Goal: Task Accomplishment & Management: Complete application form

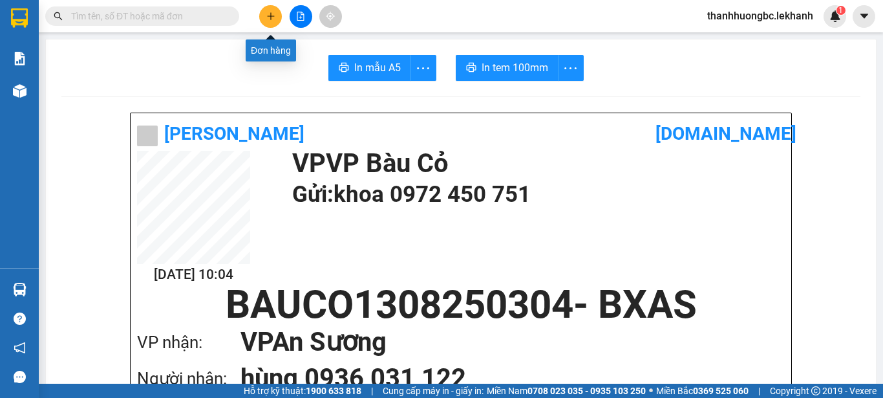
click at [268, 14] on icon "plus" at bounding box center [270, 16] width 9 height 9
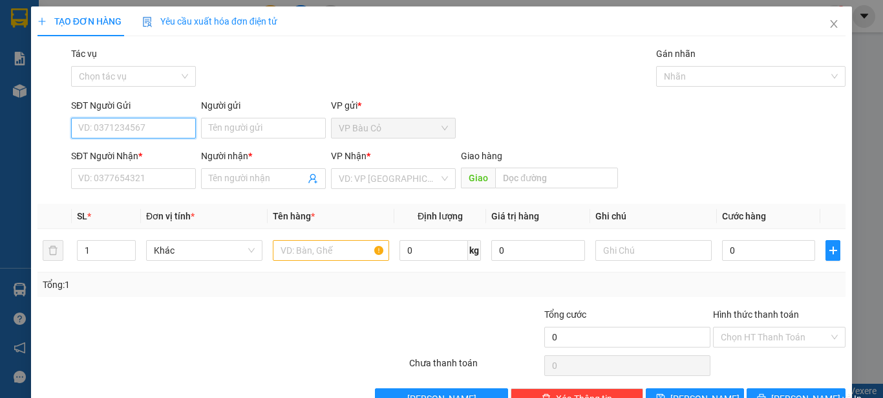
click at [181, 126] on input "SĐT Người Gửi" at bounding box center [133, 128] width 125 height 21
click at [156, 149] on div "0962097340 - hằng" at bounding box center [132, 154] width 108 height 14
type input "0962097340"
type input "hằng"
type input "0938503099"
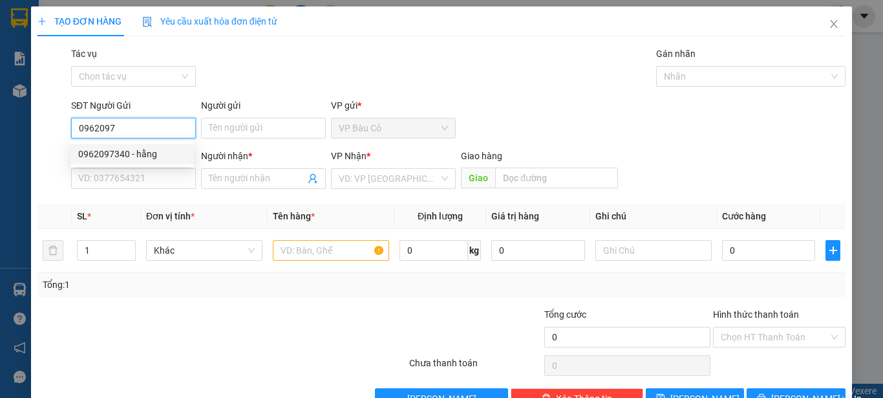
type input "NGHĨA"
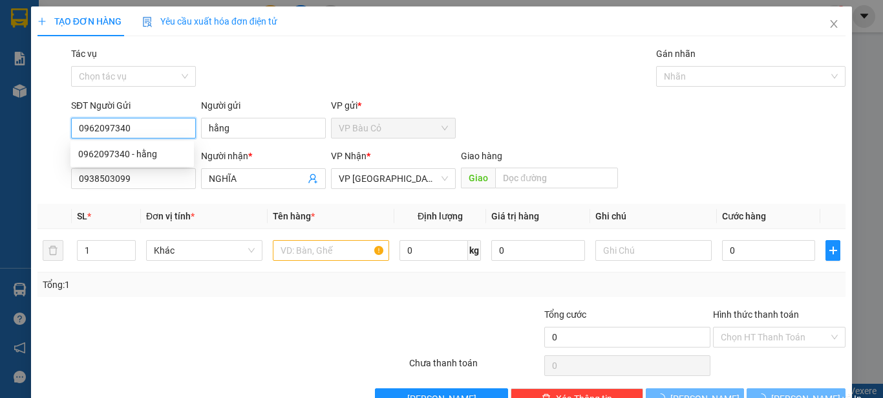
type input "50.000"
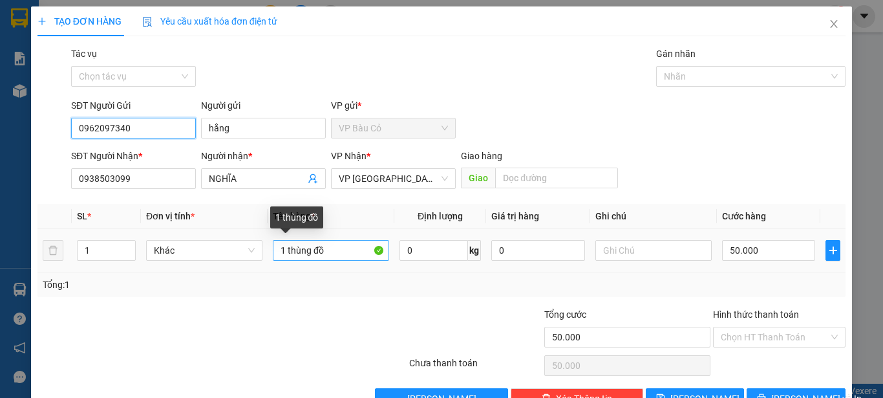
type input "0962097340"
drag, startPoint x: 282, startPoint y: 249, endPoint x: 344, endPoint y: 249, distance: 62.1
click at [344, 249] on input "1 thùng đồ" at bounding box center [331, 250] width 116 height 21
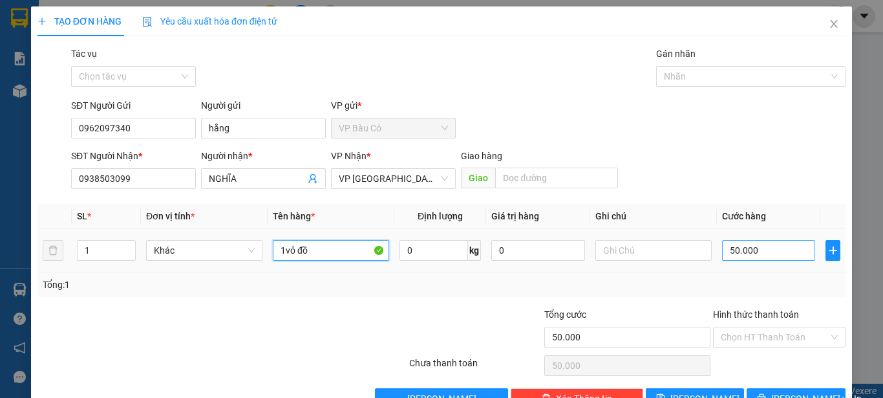
type input "1vỏ đồ"
click at [770, 247] on input "50.000" at bounding box center [768, 250] width 93 height 21
type input "3"
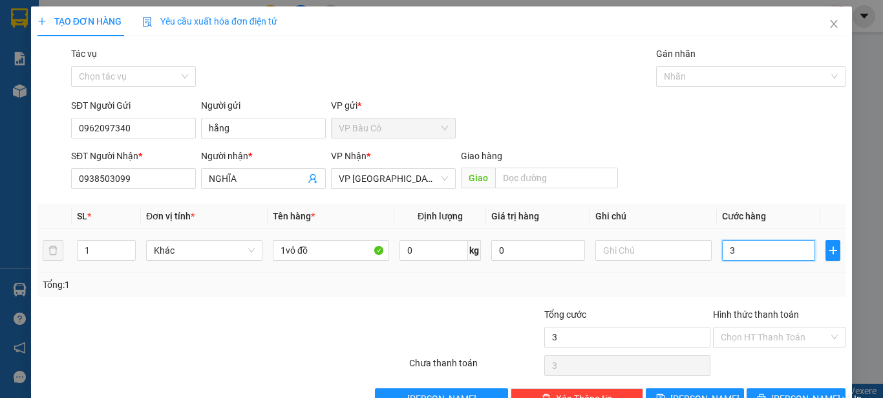
type input "30"
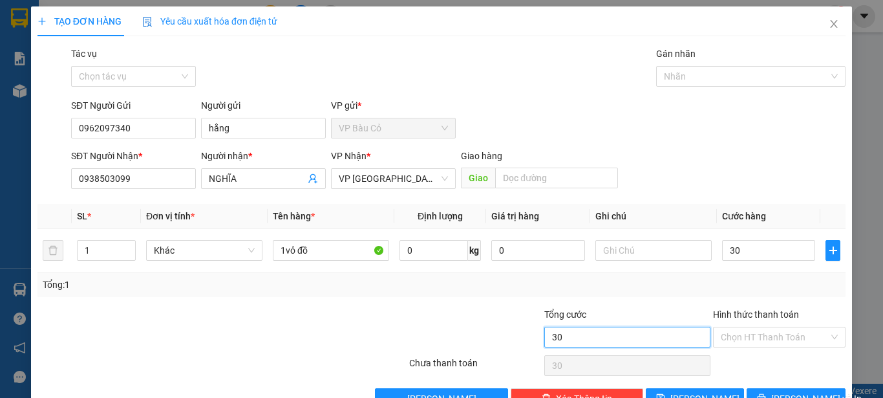
type input "30.000"
click at [638, 336] on input "30.000" at bounding box center [627, 337] width 166 height 21
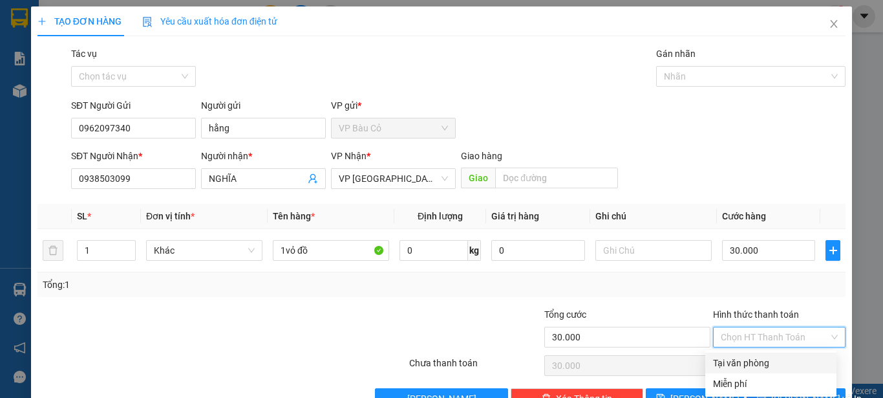
click at [768, 331] on input "Hình thức thanh toán" at bounding box center [775, 336] width 108 height 19
click at [756, 363] on div "Tại văn phòng" at bounding box center [771, 363] width 116 height 14
type input "0"
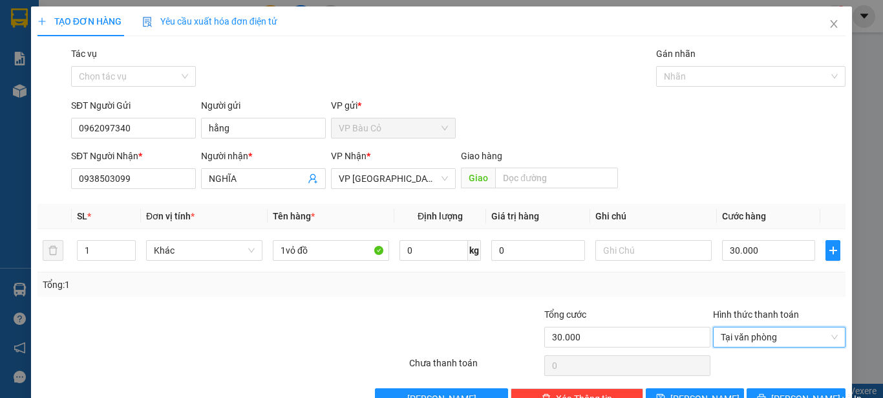
scroll to position [36, 0]
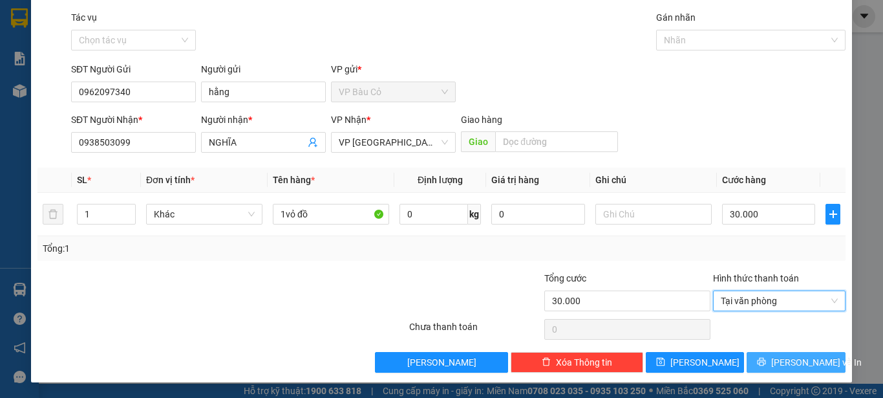
click at [761, 360] on button "[PERSON_NAME] và In" at bounding box center [796, 362] width 99 height 21
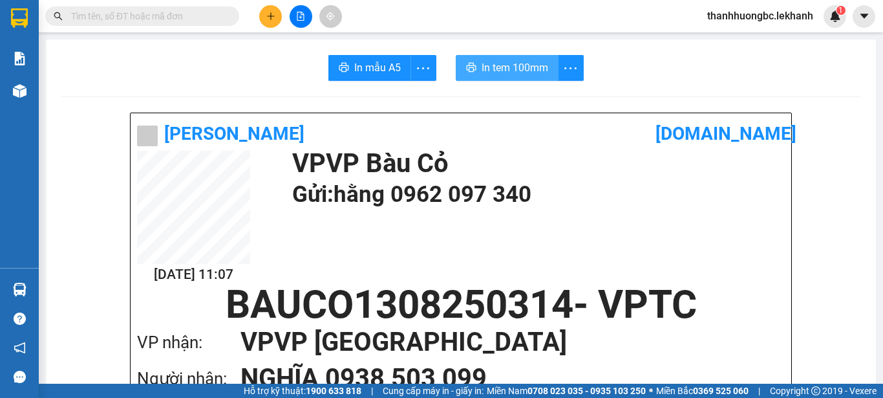
click at [517, 67] on span "In tem 100mm" at bounding box center [515, 67] width 67 height 16
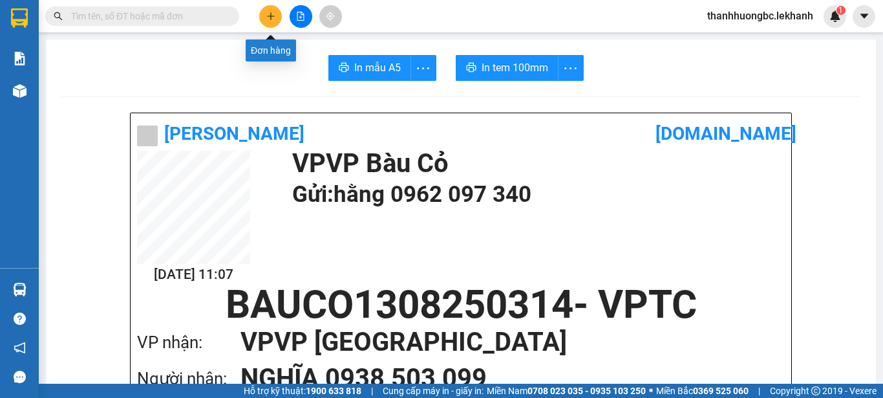
click at [272, 21] on button at bounding box center [270, 16] width 23 height 23
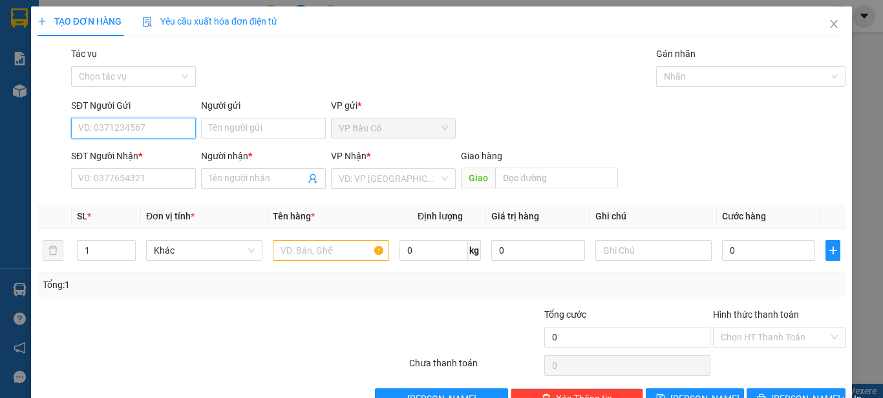
click at [142, 131] on input "SĐT Người Gửi" at bounding box center [133, 128] width 125 height 21
type input "0865292436"
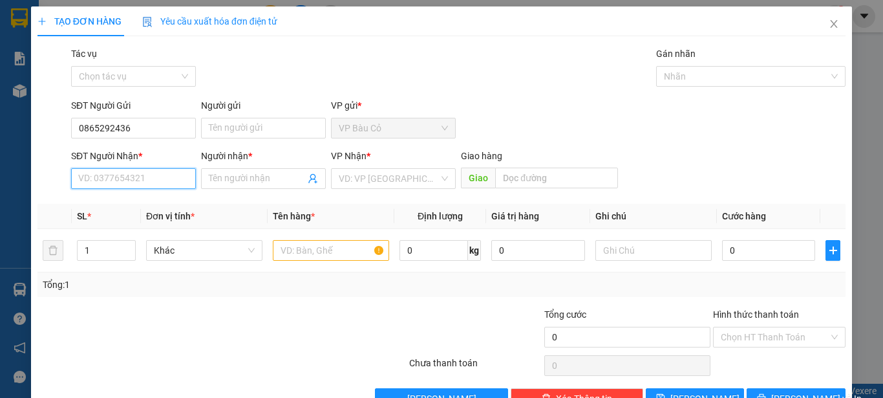
click at [122, 183] on input "SĐT Người Nhận *" at bounding box center [133, 178] width 125 height 21
type input "0909424568"
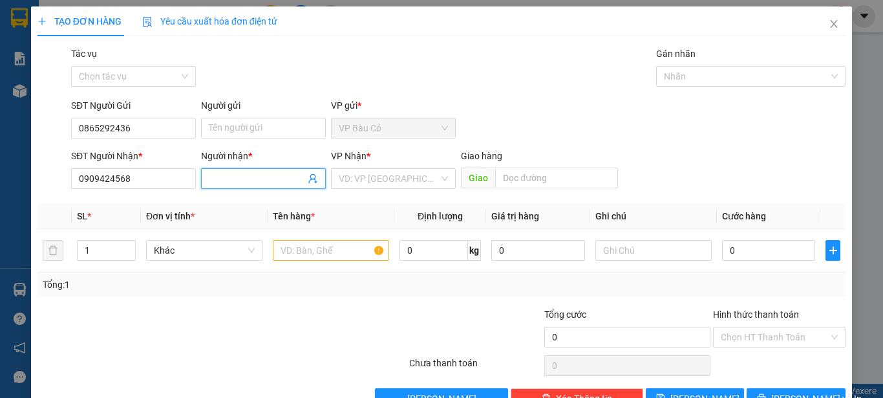
click at [240, 177] on input "Người nhận *" at bounding box center [257, 178] width 96 height 14
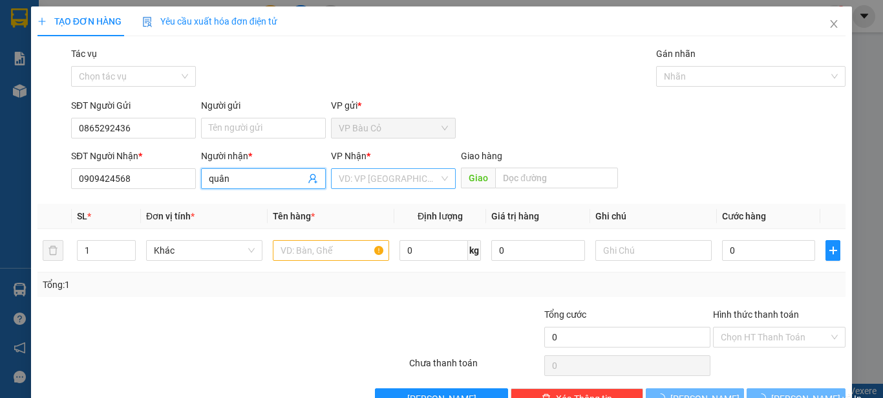
type input "quân"
click at [383, 182] on input "search" at bounding box center [389, 178] width 100 height 19
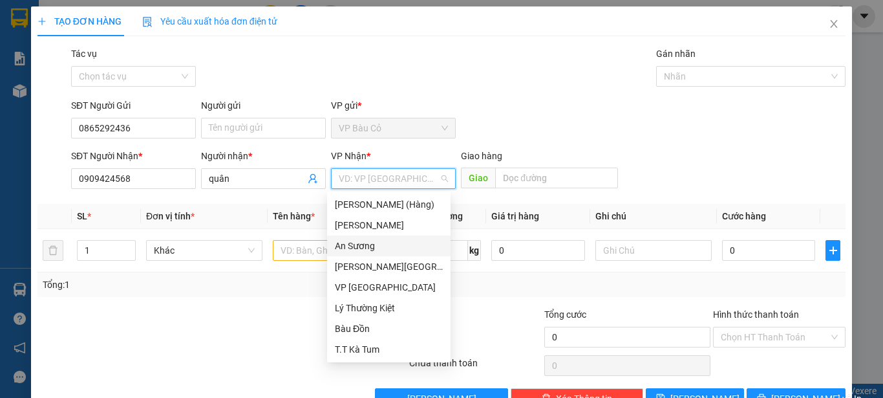
click at [369, 244] on div "An Sương" at bounding box center [389, 246] width 108 height 14
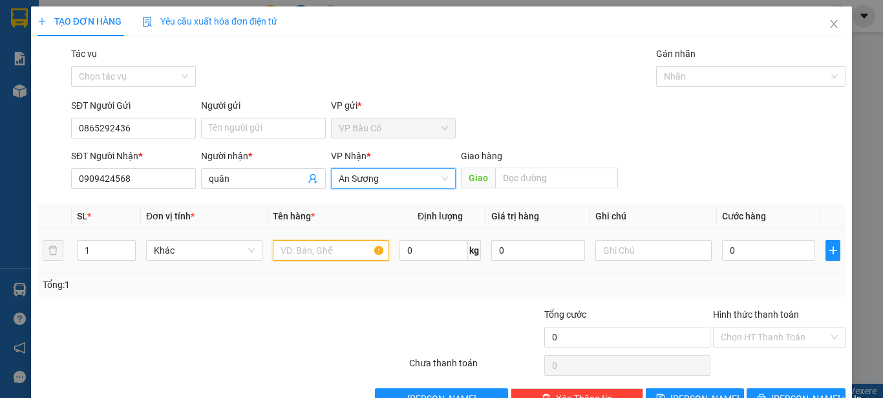
click at [316, 253] on input "text" at bounding box center [331, 250] width 116 height 21
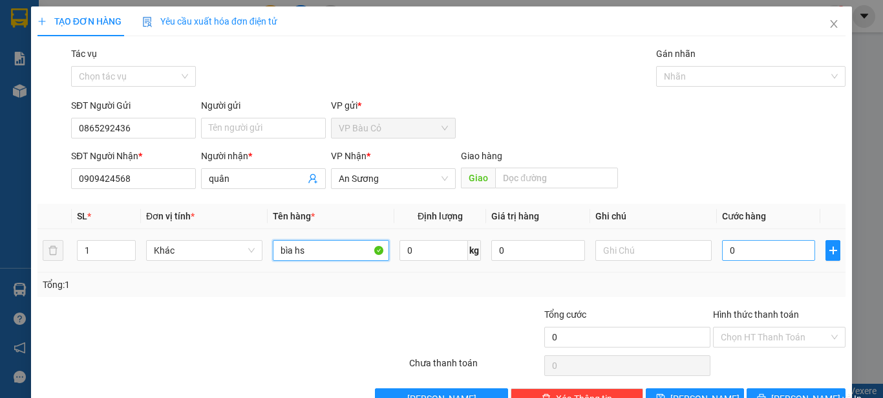
type input "bìa hs"
click at [742, 255] on input "0" at bounding box center [768, 250] width 93 height 21
type input "3"
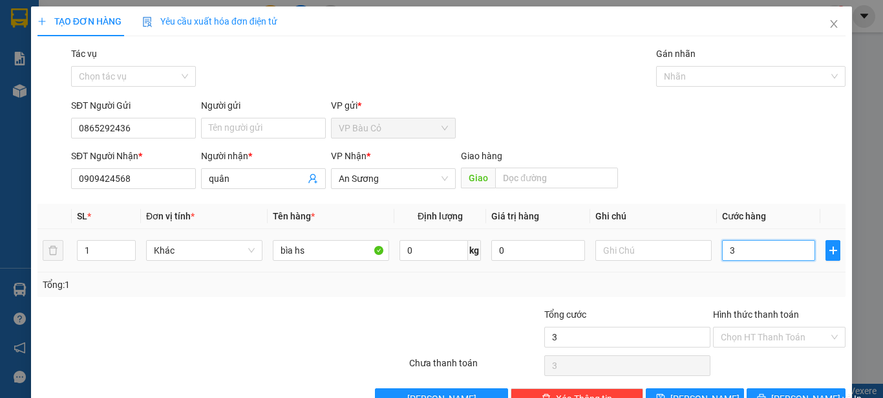
type input "30"
type input "30.000"
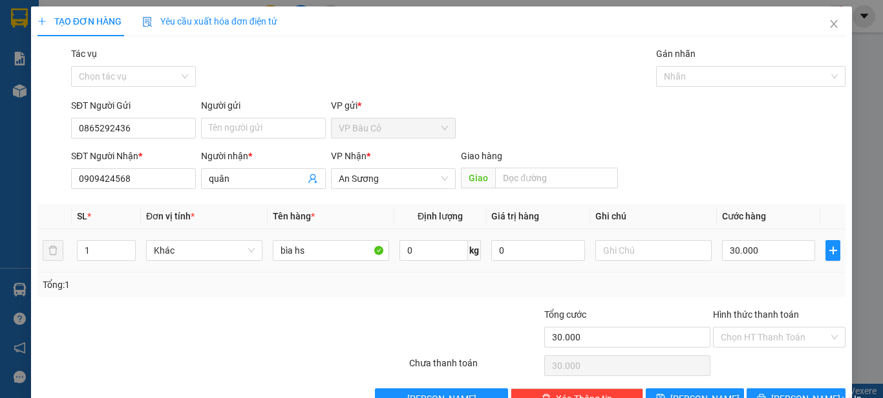
click at [643, 271] on td at bounding box center [653, 250] width 127 height 43
click at [766, 339] on input "Hình thức thanh toán" at bounding box center [775, 336] width 108 height 19
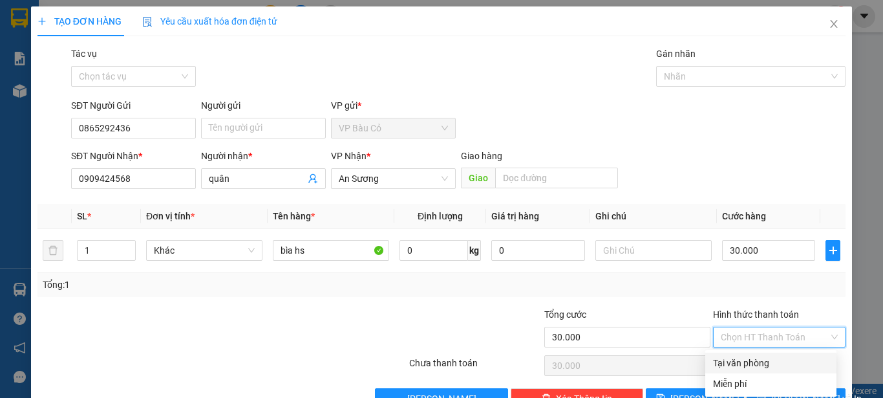
click at [765, 361] on div "Tại văn phòng" at bounding box center [771, 363] width 116 height 14
type input "0"
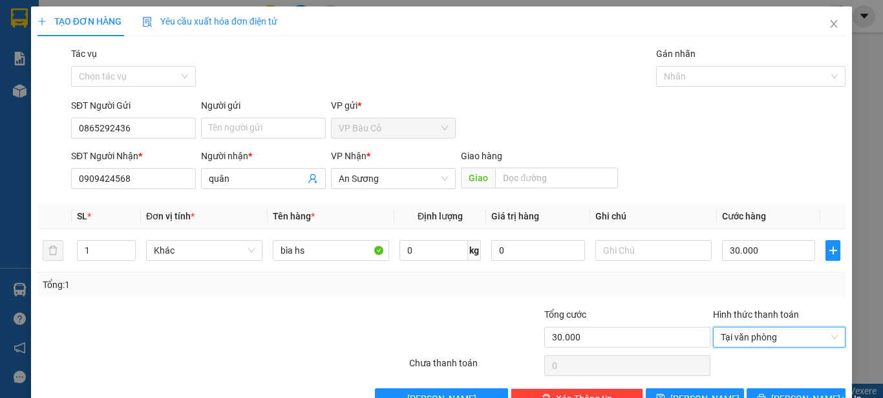
scroll to position [36, 0]
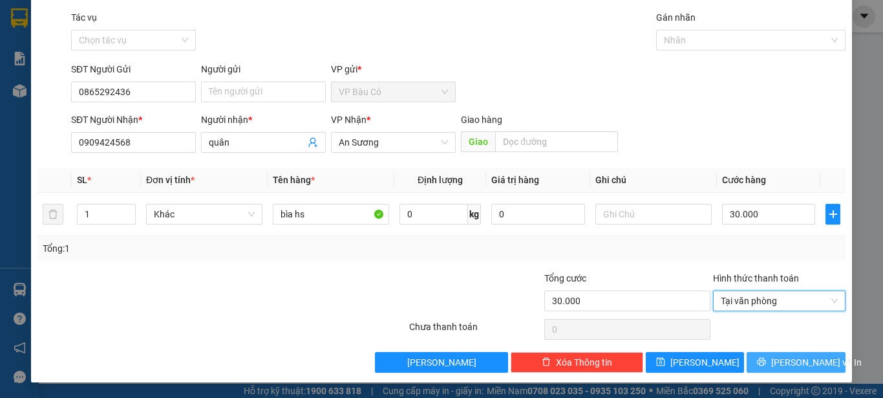
click at [811, 363] on span "[PERSON_NAME] và In" at bounding box center [816, 362] width 91 height 14
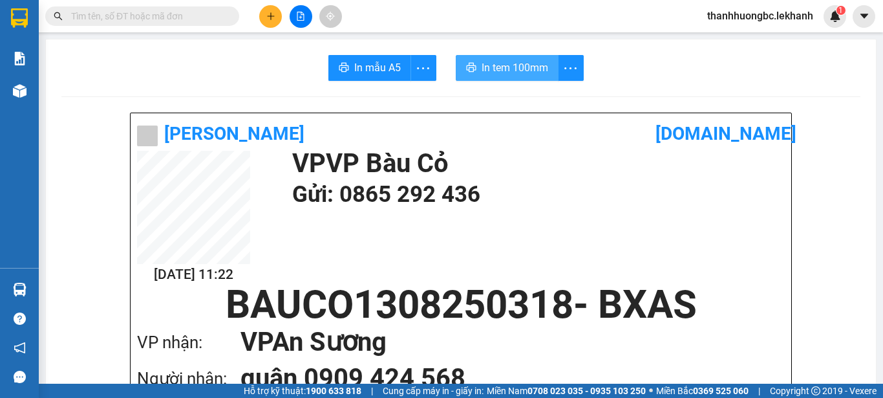
click at [482, 70] on span "In tem 100mm" at bounding box center [515, 67] width 67 height 16
